Goal: Complete application form

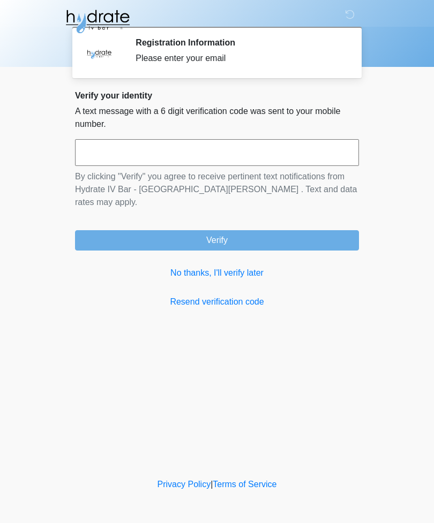
click at [232, 145] on input "text" at bounding box center [217, 152] width 284 height 27
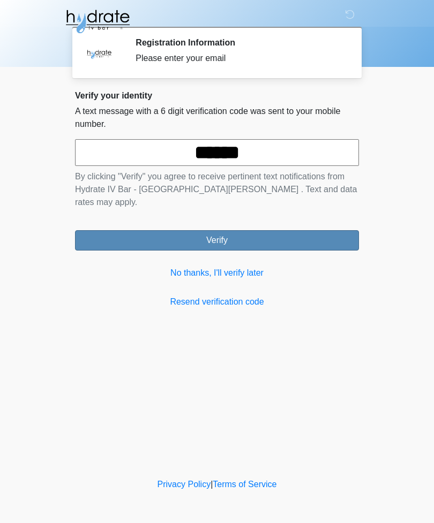
type input "******"
click at [104, 230] on button "Verify" at bounding box center [217, 240] width 284 height 20
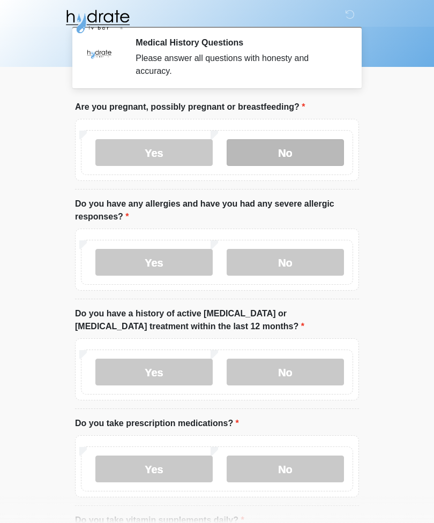
click at [300, 144] on label "No" at bounding box center [285, 152] width 117 height 27
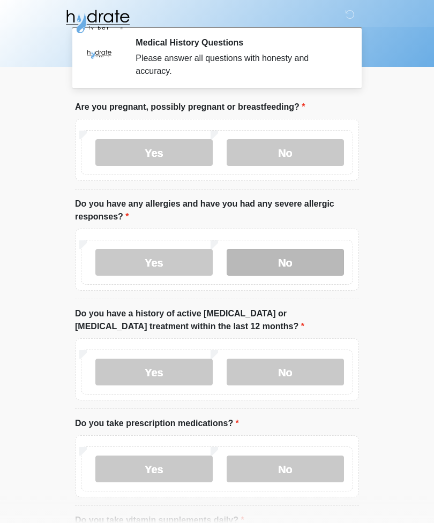
click at [334, 254] on label "No" at bounding box center [285, 262] width 117 height 27
click at [341, 351] on div "Yes No" at bounding box center [217, 372] width 272 height 45
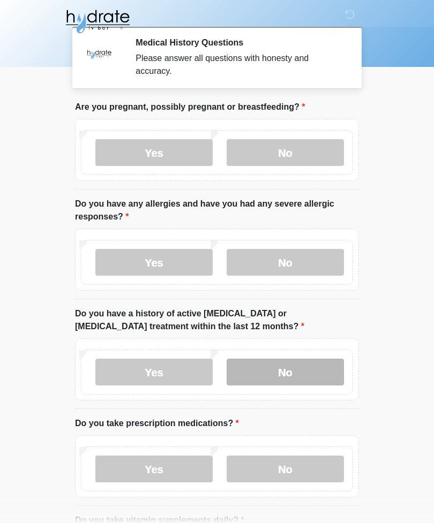
click at [321, 368] on label "No" at bounding box center [285, 372] width 117 height 27
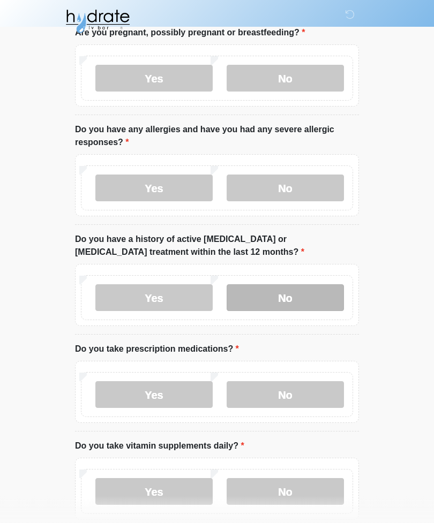
scroll to position [80, 0]
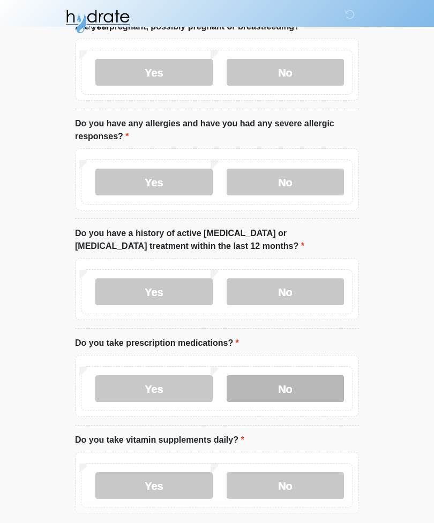
click at [277, 375] on label "No" at bounding box center [285, 388] width 117 height 27
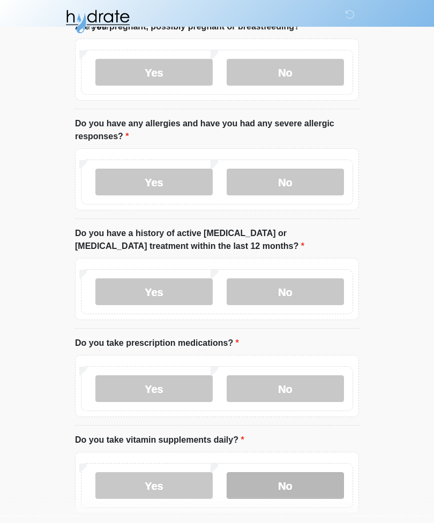
click at [292, 478] on label "No" at bounding box center [285, 485] width 117 height 27
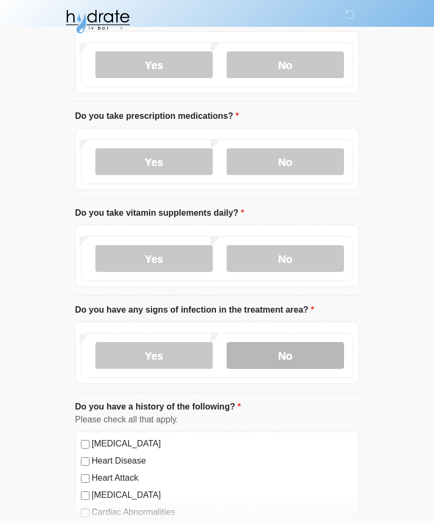
click at [302, 359] on label "No" at bounding box center [285, 355] width 117 height 27
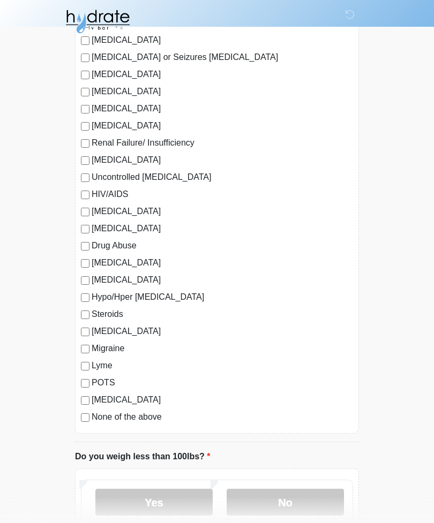
scroll to position [882, 0]
click at [94, 395] on label "[MEDICAL_DATA]" at bounding box center [222, 401] width 261 height 13
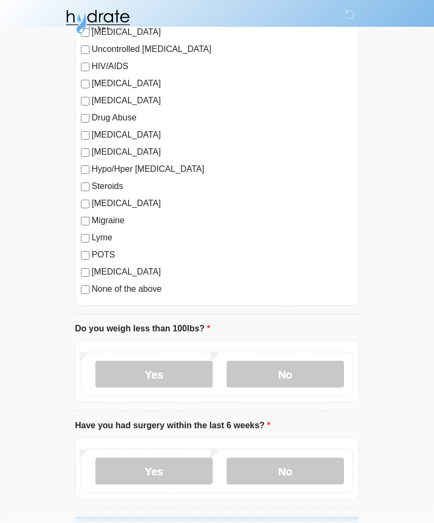
scroll to position [1010, 0]
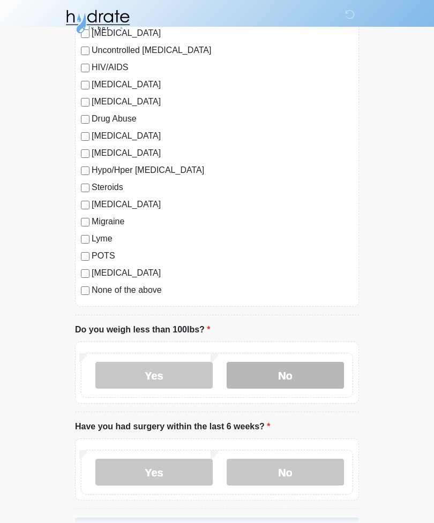
click at [287, 372] on label "No" at bounding box center [285, 375] width 117 height 27
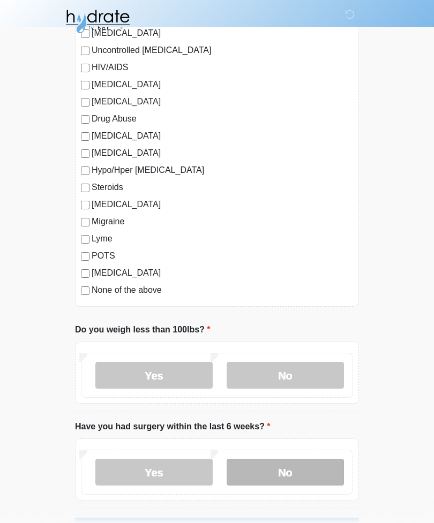
click at [293, 471] on label "No" at bounding box center [285, 472] width 117 height 27
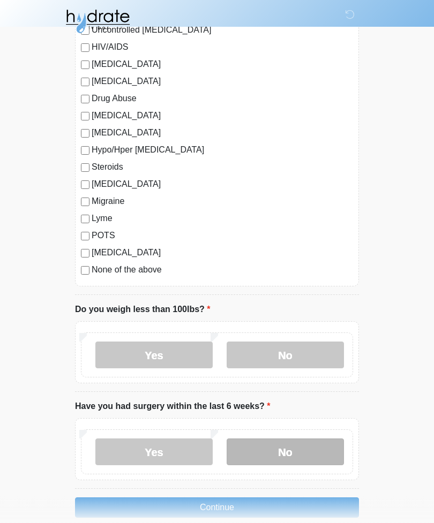
scroll to position [1046, 0]
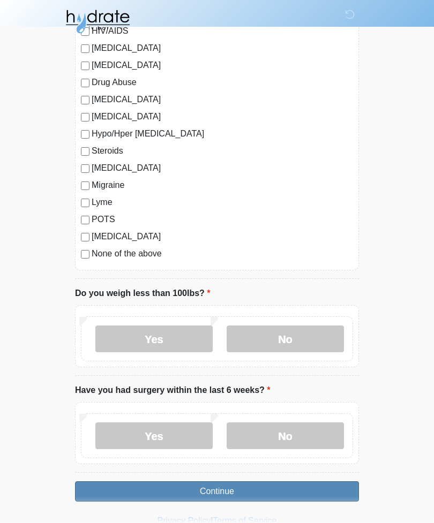
click at [234, 490] on button "Continue" at bounding box center [217, 491] width 284 height 20
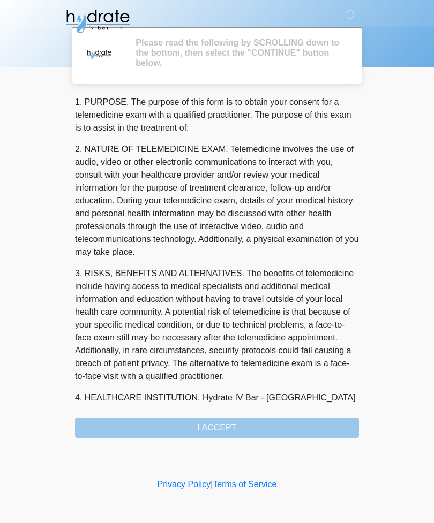
scroll to position [0, 0]
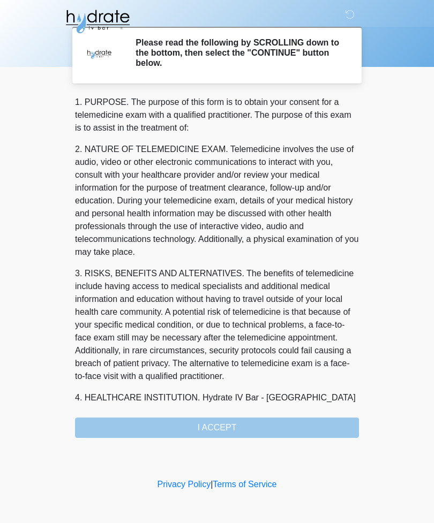
click at [215, 423] on div "1. PURPOSE. The purpose of this form is to obtain your consent for a telemedici…" at bounding box center [217, 267] width 284 height 342
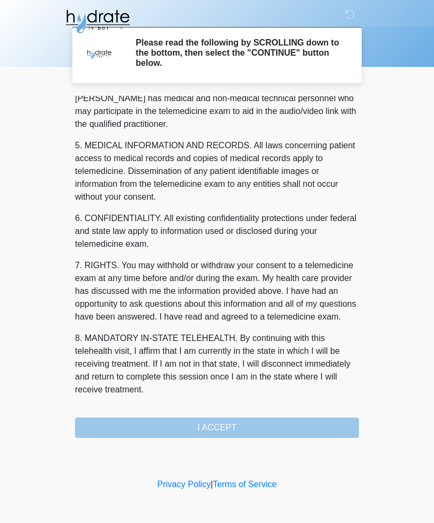
click at [195, 402] on div "1. PURPOSE. The purpose of this form is to obtain your consent for a telemedici…" at bounding box center [217, 250] width 284 height 309
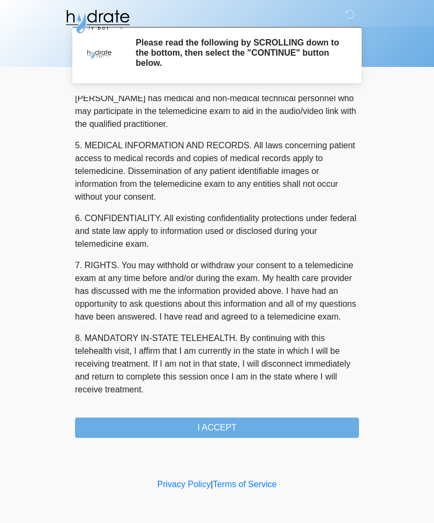
click at [210, 415] on div "1. PURPOSE. The purpose of this form is to obtain your consent for a telemedici…" at bounding box center [217, 267] width 284 height 342
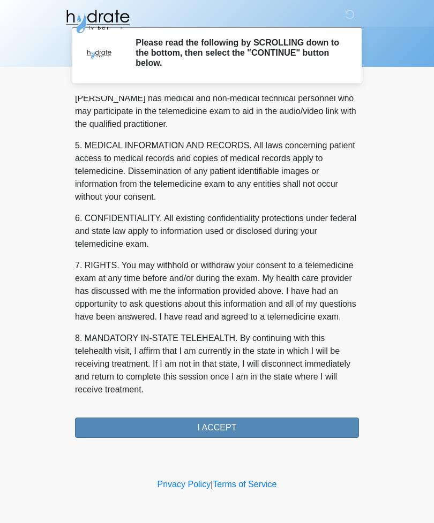
click at [219, 425] on button "I ACCEPT" at bounding box center [217, 428] width 284 height 20
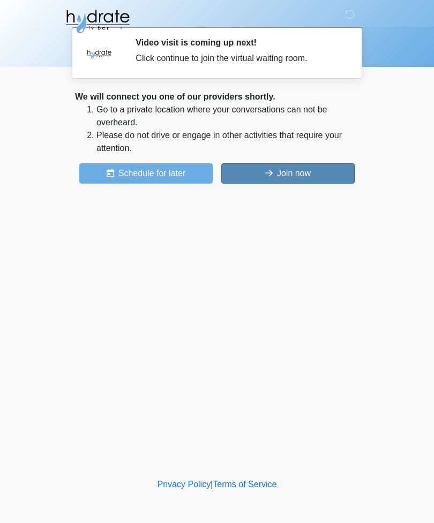
click at [324, 175] on button "Join now" at bounding box center [287, 173] width 133 height 20
